Goal: Book appointment/travel/reservation

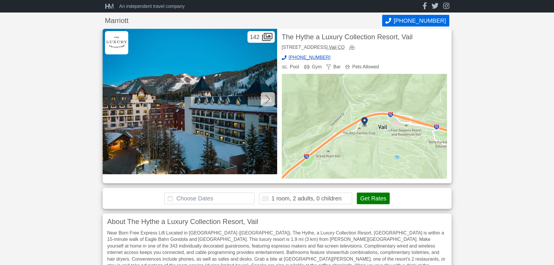
click at [246, 198] on input "text" at bounding box center [209, 199] width 90 height 12
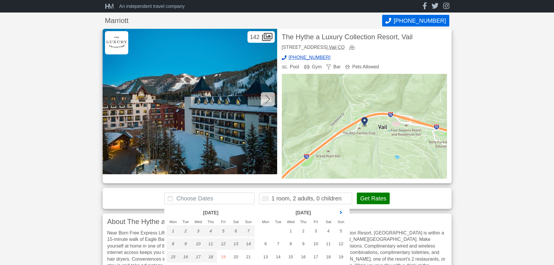
click at [340, 214] on link "next month" at bounding box center [341, 212] width 9 height 9
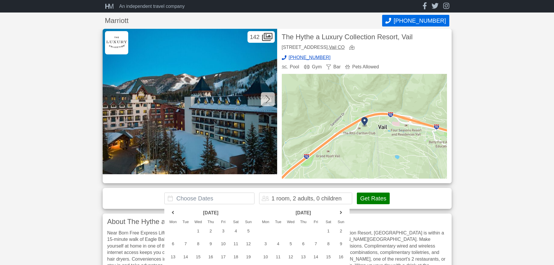
click at [340, 214] on link "next month" at bounding box center [341, 212] width 9 height 9
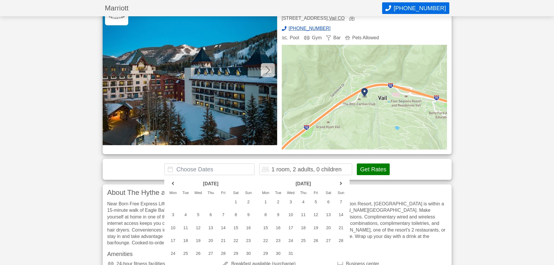
scroll to position [58, 0]
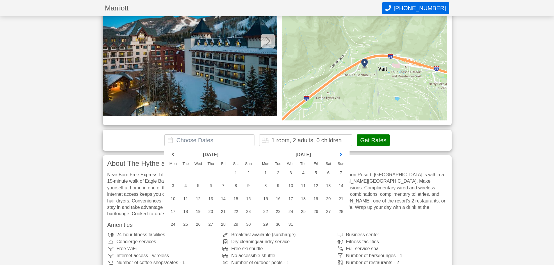
click at [341, 156] on link "next month" at bounding box center [341, 154] width 9 height 9
click at [328, 211] on div "21" at bounding box center [328, 212] width 13 height 12
click at [264, 225] on div "23" at bounding box center [265, 224] width 13 height 12
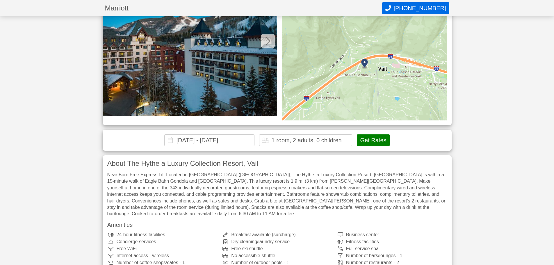
click at [375, 141] on button "Get Rates" at bounding box center [373, 140] width 33 height 12
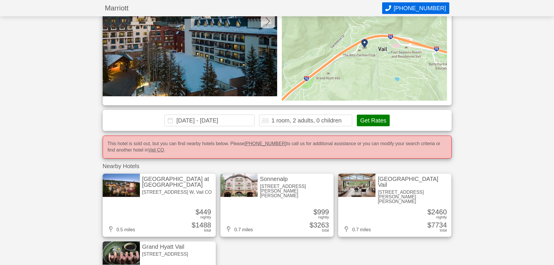
scroll to position [68, 0]
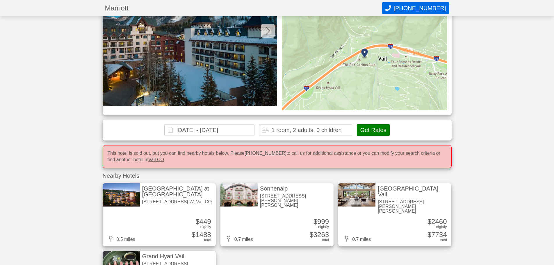
click at [244, 131] on input "2026-02-21 - 2026-02-23" at bounding box center [209, 130] width 90 height 12
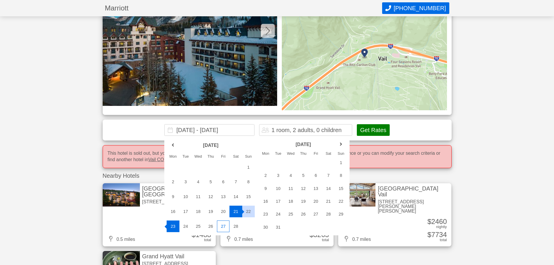
click at [223, 226] on div "27" at bounding box center [223, 227] width 13 height 12
click at [341, 162] on div "1" at bounding box center [341, 163] width 13 height 12
type input "[DATE] - [DATE]"
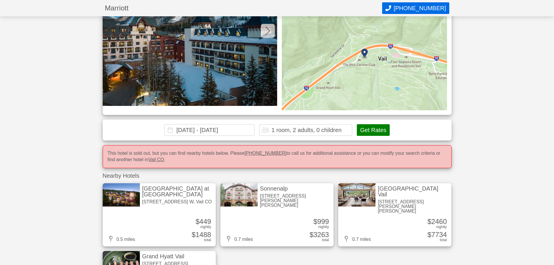
click at [373, 129] on button "Get Rates" at bounding box center [373, 130] width 33 height 12
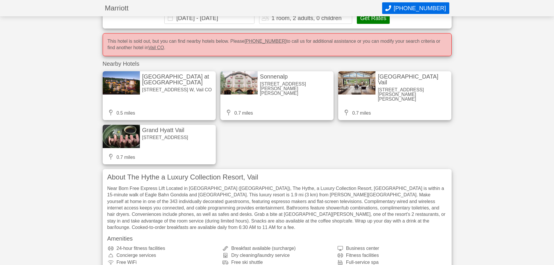
scroll to position [185, 0]
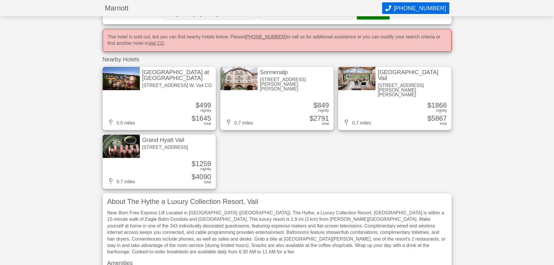
click at [281, 76] on div "Sonnenalp 20 Vail Rd, Vail CO" at bounding box center [296, 80] width 76 height 27
